Goal: Transaction & Acquisition: Purchase product/service

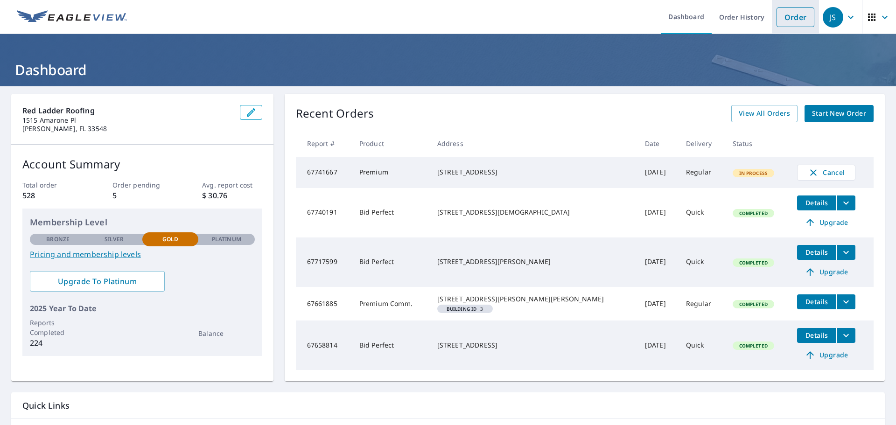
click at [786, 14] on link "Order" at bounding box center [795, 17] width 38 height 20
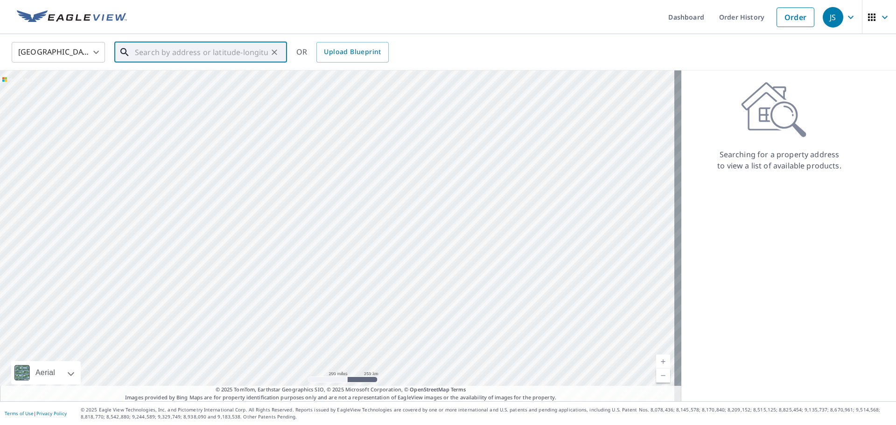
click at [161, 54] on input "text" at bounding box center [201, 52] width 133 height 26
click at [175, 84] on span "[STREET_ADDRESS][PERSON_NAME]" at bounding box center [206, 79] width 147 height 11
type input "[STREET_ADDRESS][PERSON_NAME][PERSON_NAME]"
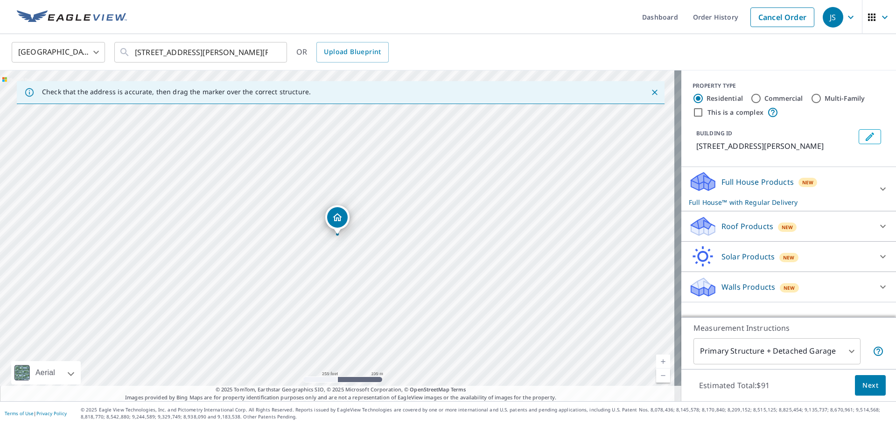
click at [752, 226] on p "Roof Products" at bounding box center [747, 226] width 52 height 11
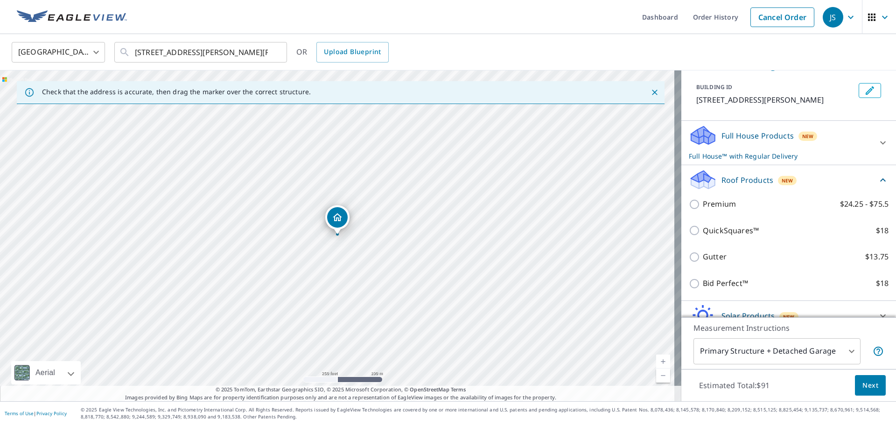
scroll to position [91, 0]
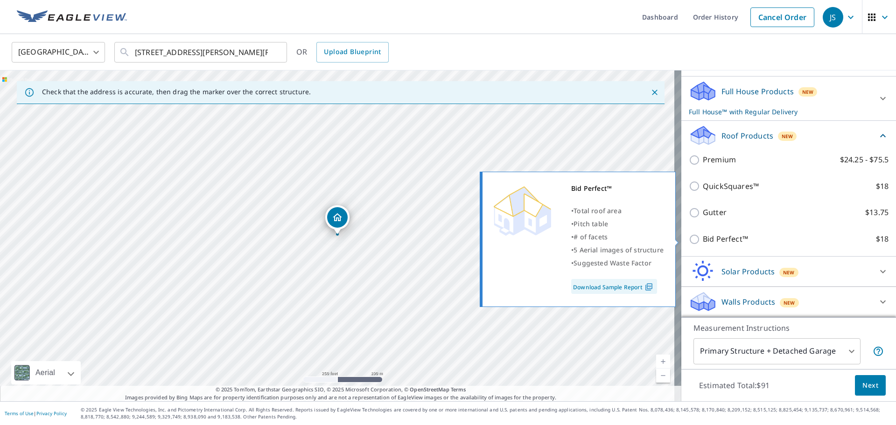
click at [689, 239] on input "Bid Perfect™ $18" at bounding box center [696, 239] width 14 height 11
checkbox input "true"
checkbox input "false"
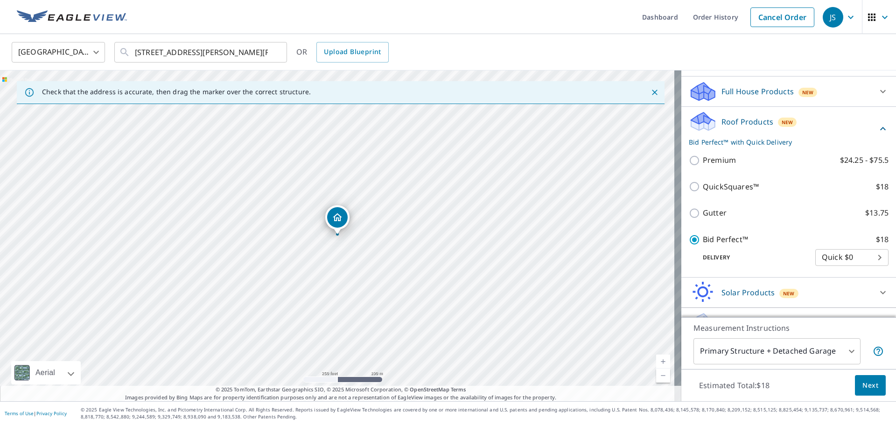
click at [862, 389] on span "Next" at bounding box center [870, 386] width 16 height 12
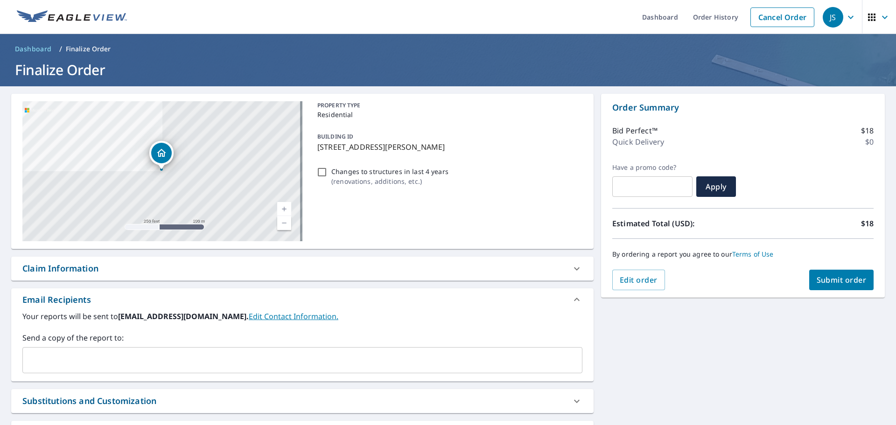
click at [853, 286] on button "Submit order" at bounding box center [841, 280] width 65 height 21
